Goal: Navigation & Orientation: Find specific page/section

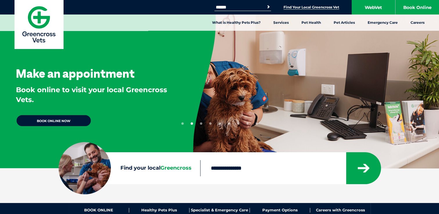
click at [311, 6] on link "Find Your Local Greencross Vet" at bounding box center [312, 7] width 56 height 5
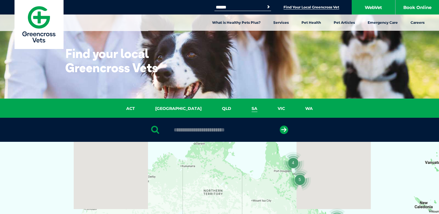
click at [241, 108] on link "SA" at bounding box center [254, 108] width 26 height 7
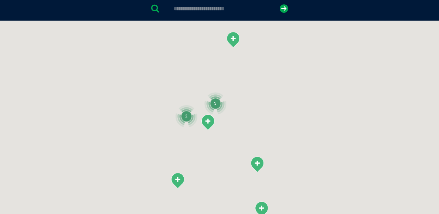
scroll to position [133, 0]
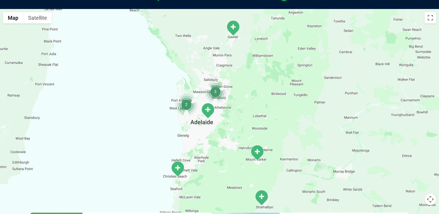
click at [217, 91] on img "3" at bounding box center [215, 92] width 22 height 22
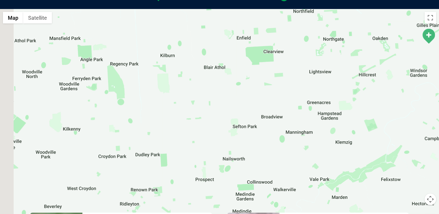
drag, startPoint x: 139, startPoint y: 182, endPoint x: 376, endPoint y: 85, distance: 256.1
click at [376, 85] on div "To navigate, press the arrow keys." at bounding box center [219, 121] width 439 height 224
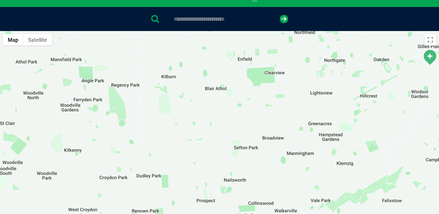
scroll to position [113, 0]
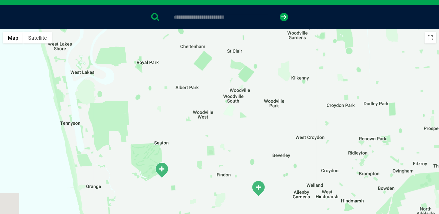
drag, startPoint x: 96, startPoint y: 162, endPoint x: 327, endPoint y: 90, distance: 242.0
click at [327, 90] on div "To navigate, press the arrow keys." at bounding box center [219, 141] width 439 height 224
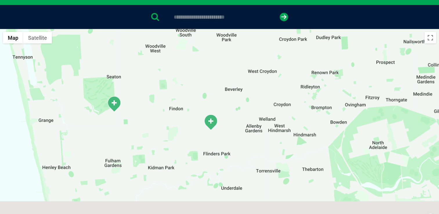
drag, startPoint x: 287, startPoint y: 151, endPoint x: 233, endPoint y: 79, distance: 90.8
click at [233, 79] on div "To navigate, press the arrow keys." at bounding box center [219, 141] width 439 height 224
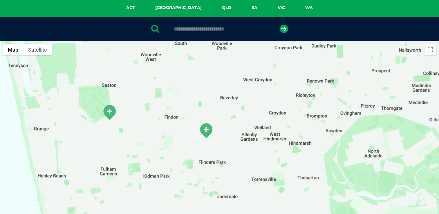
scroll to position [0, 0]
